Goal: Task Accomplishment & Management: Manage account settings

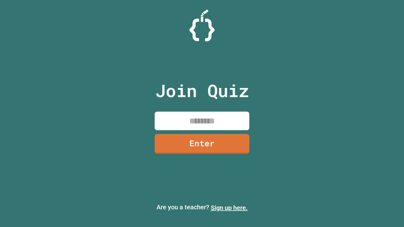
click at [229, 208] on link "Sign up here." at bounding box center [229, 208] width 37 height 8
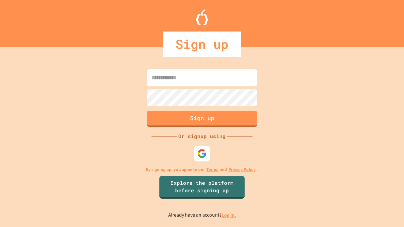
click at [229, 215] on link "Log in." at bounding box center [229, 215] width 15 height 7
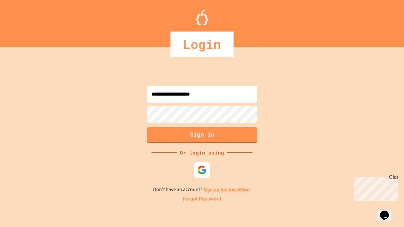
type input "**********"
